Goal: Navigation & Orientation: Find specific page/section

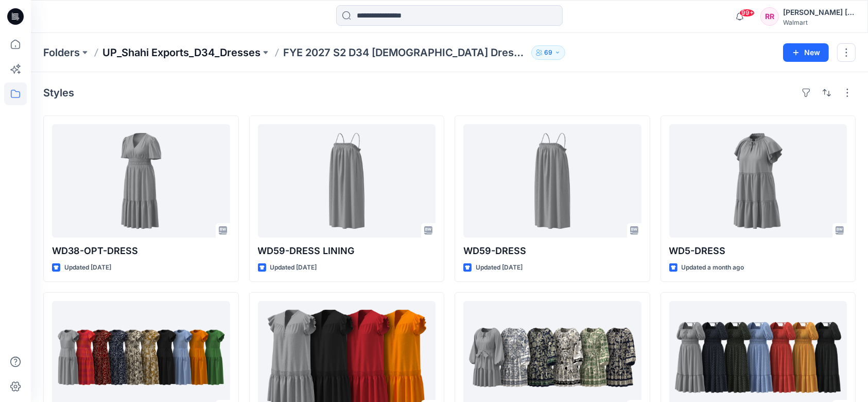
click at [234, 49] on p "UP_Shahi Exports_D34_Dresses" at bounding box center [181, 52] width 158 height 14
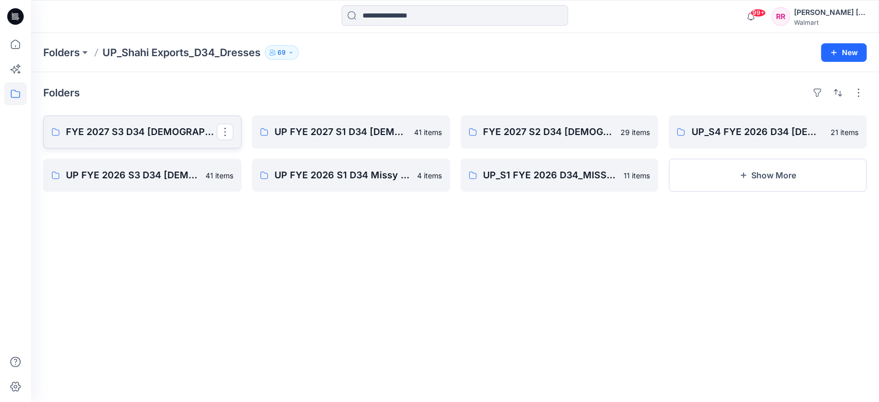
click at [170, 130] on p "FYE 2027 S3 D34 [DEMOGRAPHIC_DATA] Dresses - Shahi" at bounding box center [141, 132] width 151 height 14
